Goal: Transaction & Acquisition: Purchase product/service

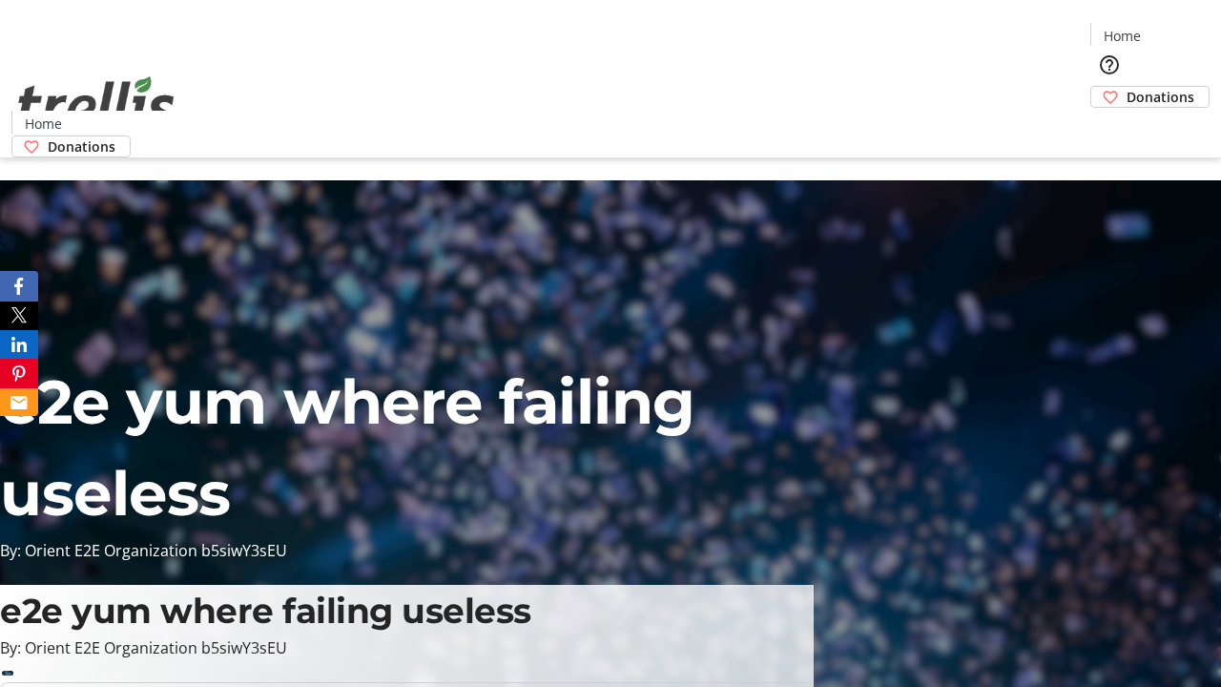
click at [1127, 87] on span "Donations" at bounding box center [1161, 97] width 68 height 20
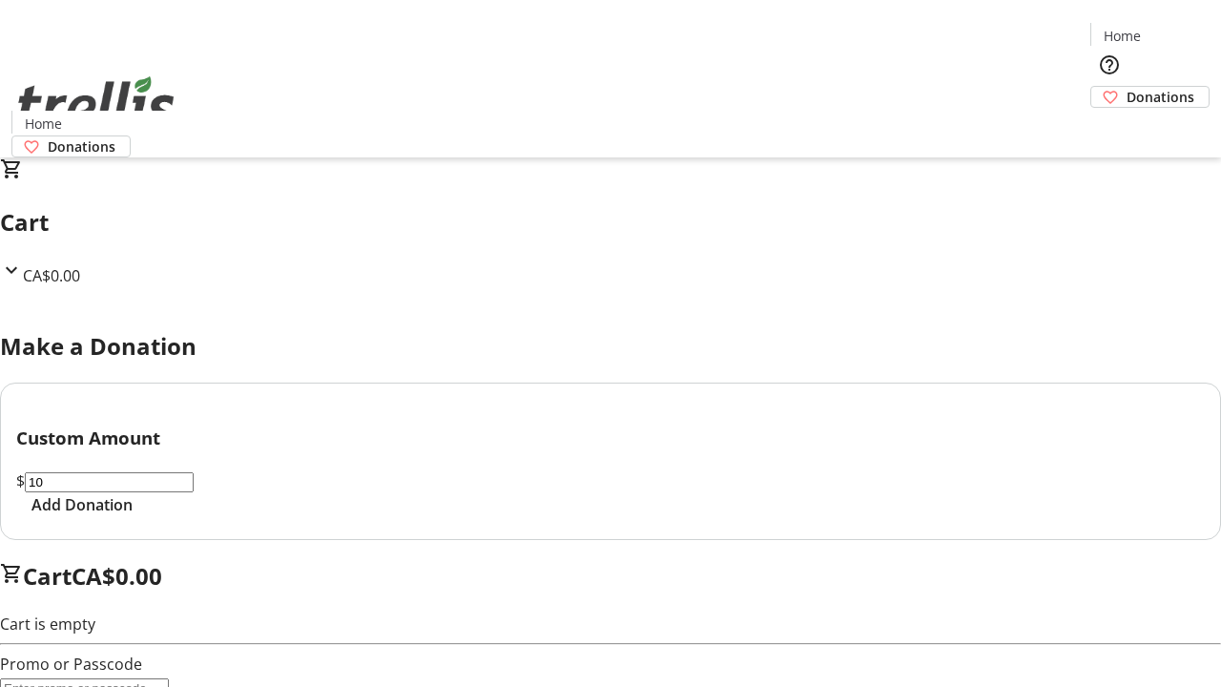
click at [133, 516] on span "Add Donation" at bounding box center [81, 504] width 101 height 23
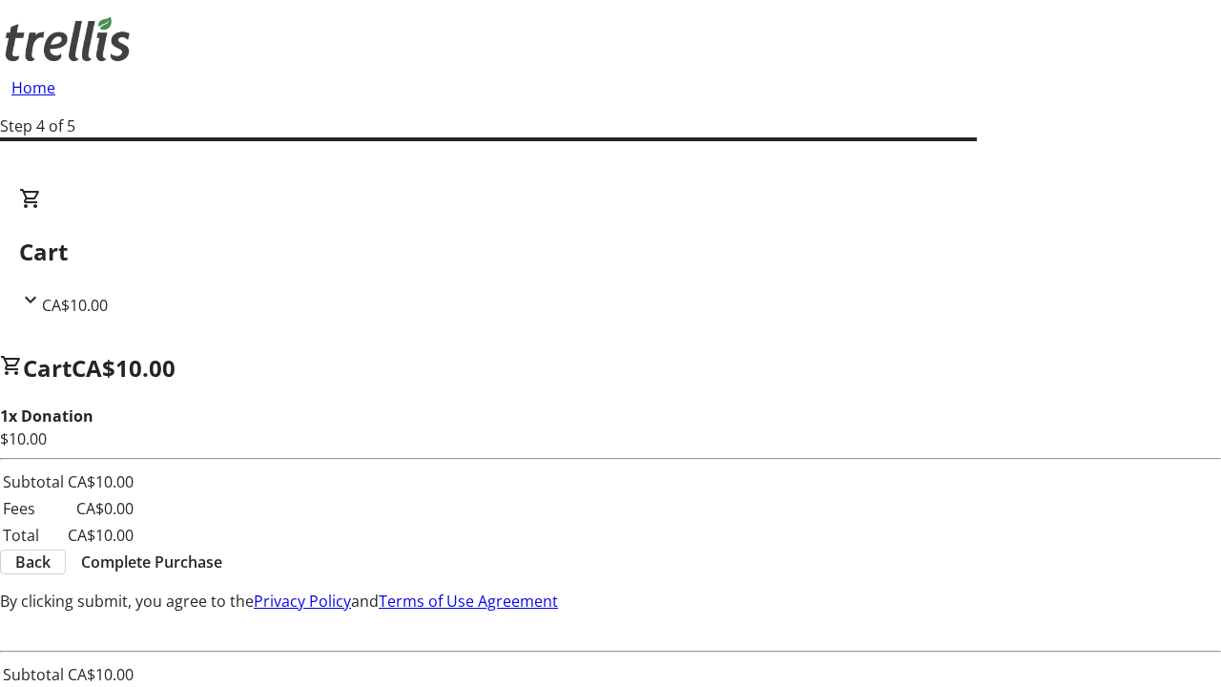
click at [222, 550] on span "Complete Purchase" at bounding box center [151, 561] width 141 height 23
